Goal: Information Seeking & Learning: Learn about a topic

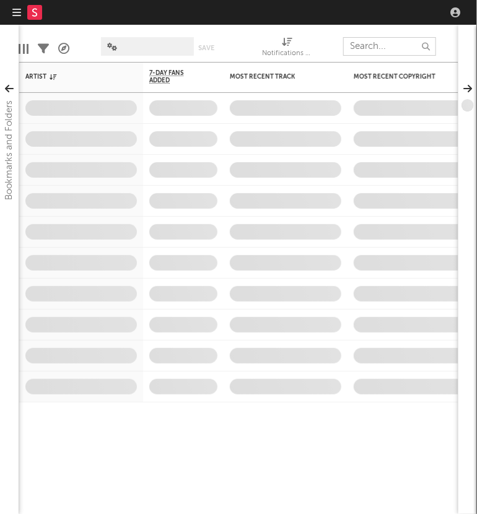
click at [407, 47] on input "text" at bounding box center [389, 46] width 93 height 19
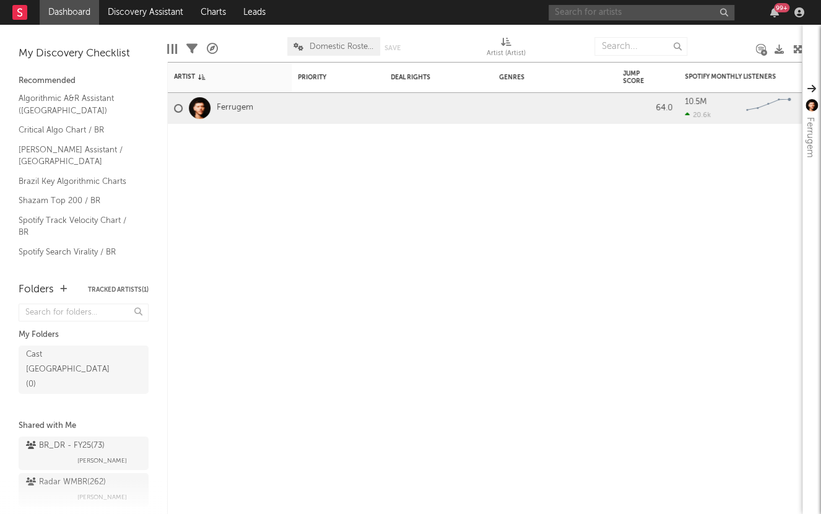
click at [476, 11] on input "text" at bounding box center [642, 12] width 186 height 15
click at [476, 11] on input "2zdinz" at bounding box center [642, 12] width 186 height 15
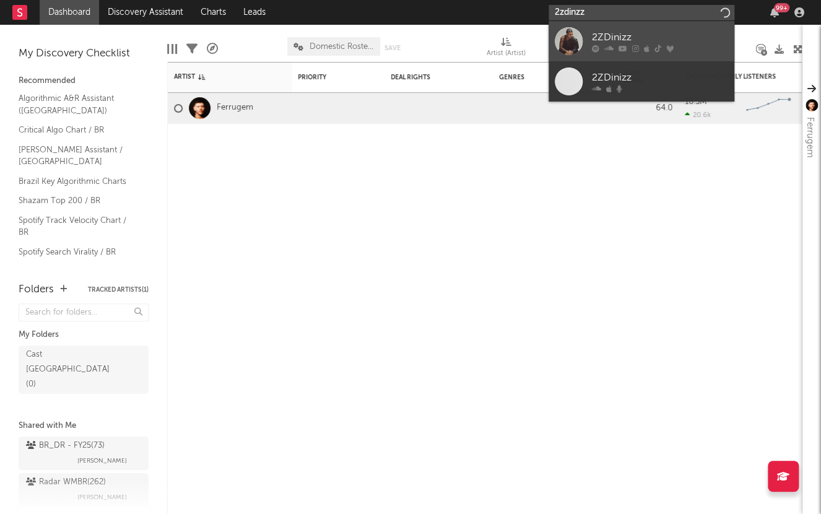
type input "2zdinzz"
click at [476, 33] on div "2ZDinizz" at bounding box center [660, 37] width 136 height 15
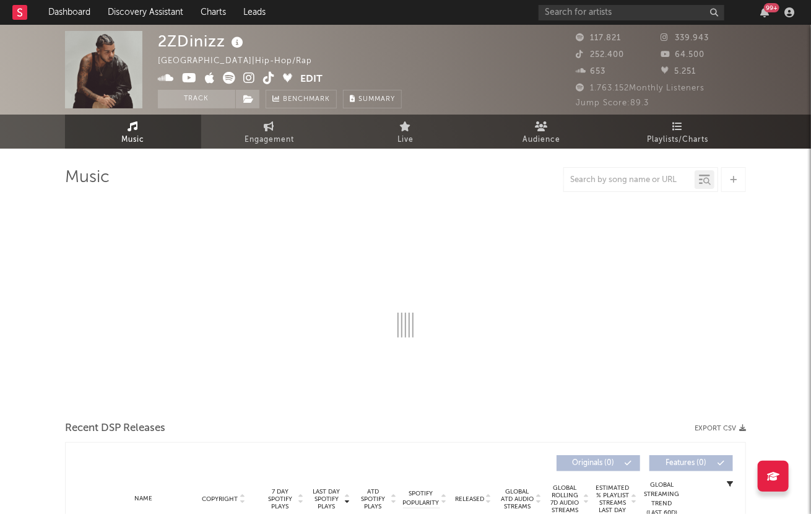
select select "6m"
